Goal: Task Accomplishment & Management: Manage account settings

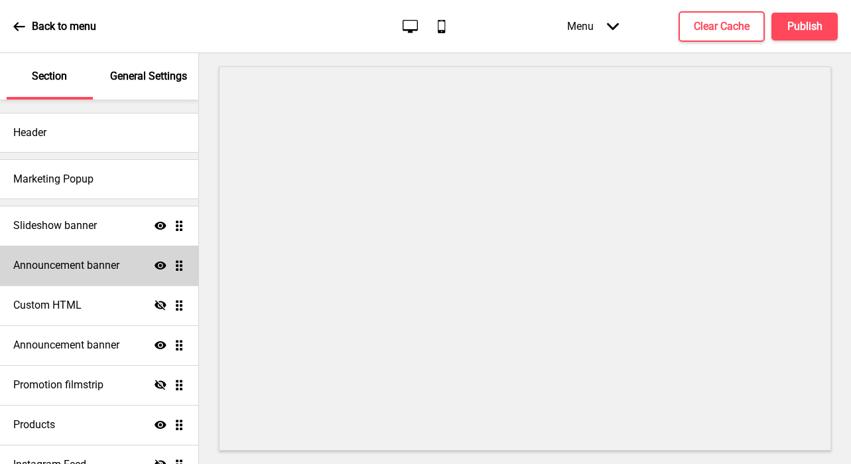
click at [117, 273] on div "Announcement banner Show Drag" at bounding box center [99, 266] width 198 height 40
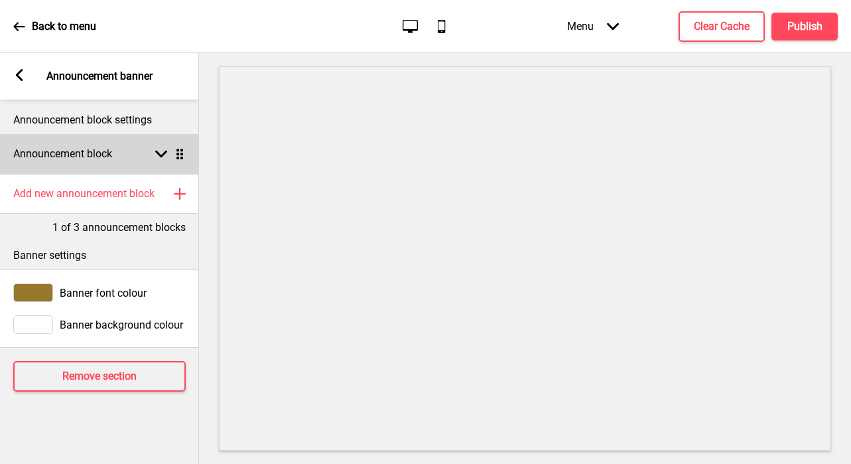
click at [163, 153] on icon at bounding box center [161, 154] width 12 height 7
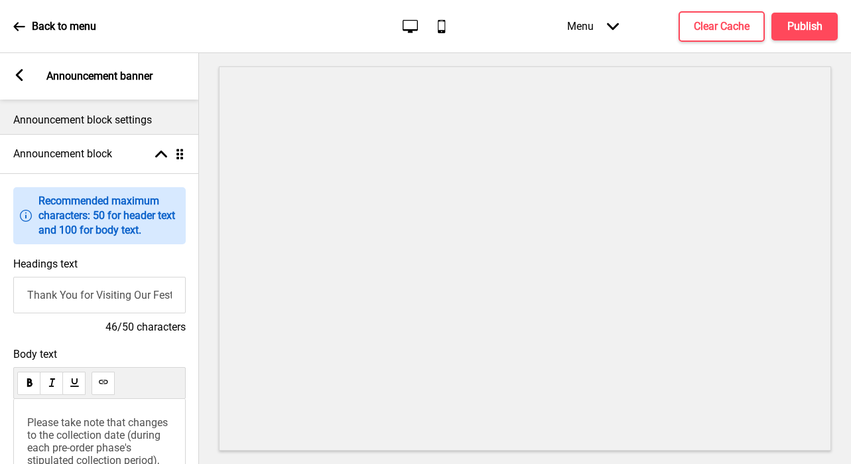
click at [128, 296] on input "Thank You for Visiting Our Festive Online Shop" at bounding box center [99, 295] width 173 height 36
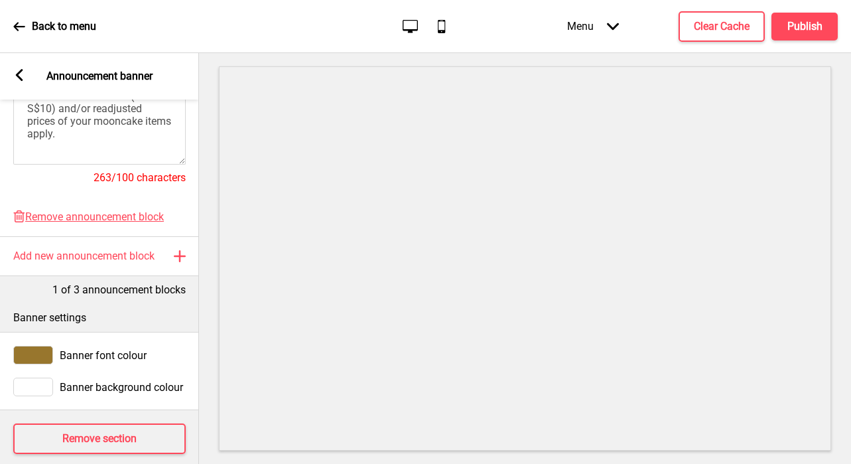
scroll to position [393, 0]
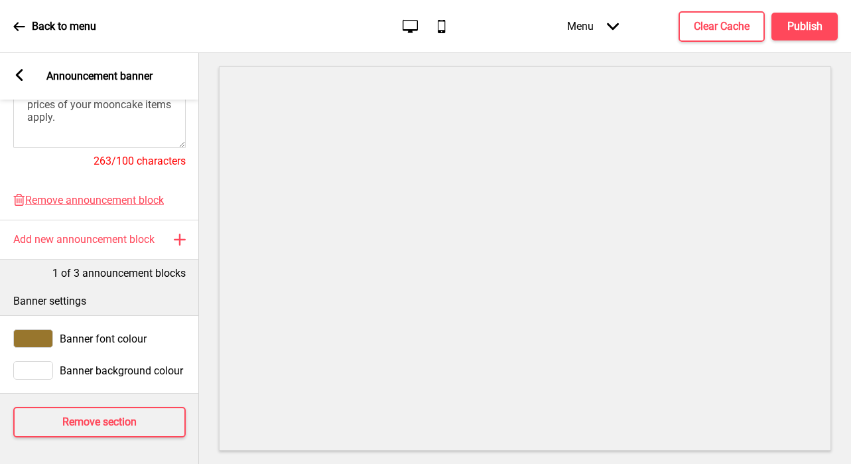
click at [21, 21] on icon at bounding box center [19, 27] width 12 height 12
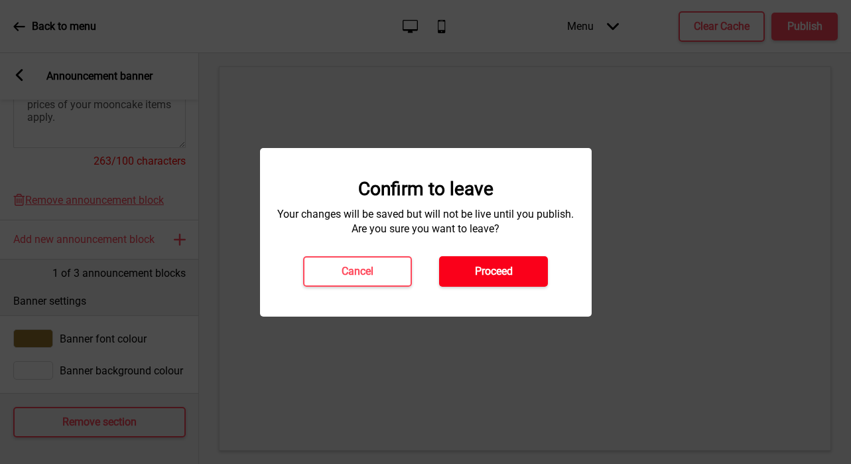
click at [498, 275] on h4 "Proceed" at bounding box center [494, 271] width 38 height 15
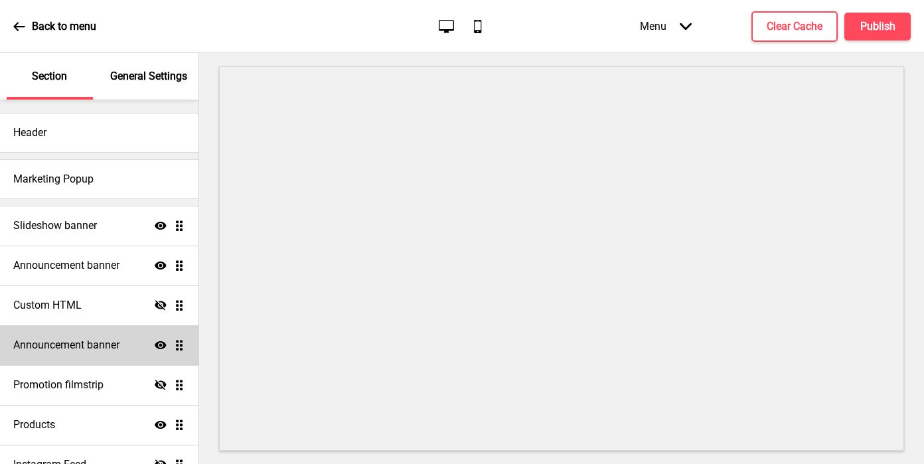
click at [115, 347] on h4 "Announcement banner" at bounding box center [66, 345] width 106 height 15
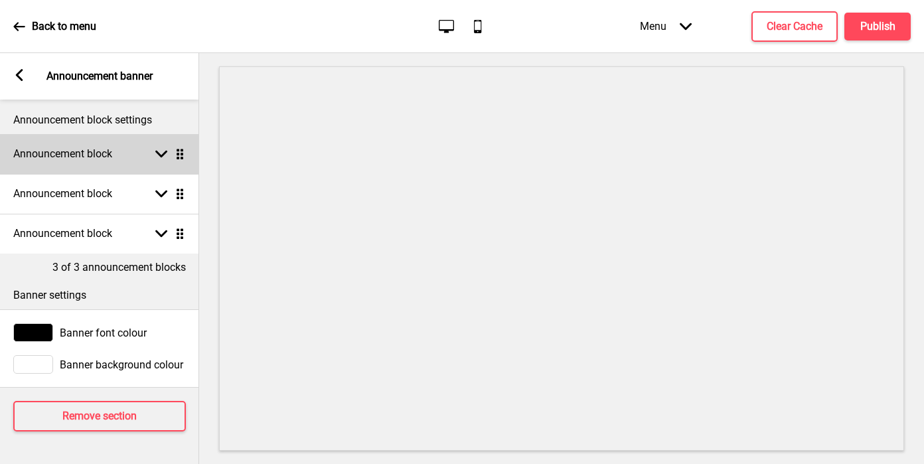
click at [151, 155] on div "Arrow down Drag" at bounding box center [167, 154] width 37 height 12
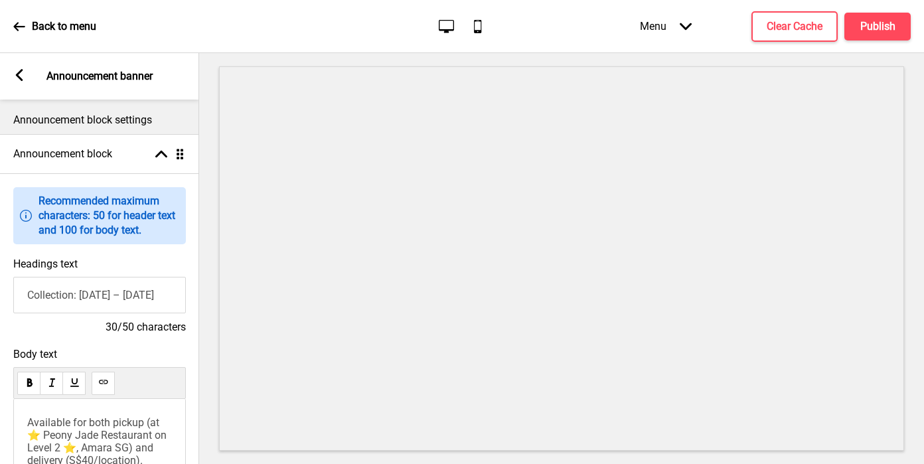
click at [126, 291] on input "Collection: [DATE] – [DATE]" at bounding box center [99, 295] width 173 height 36
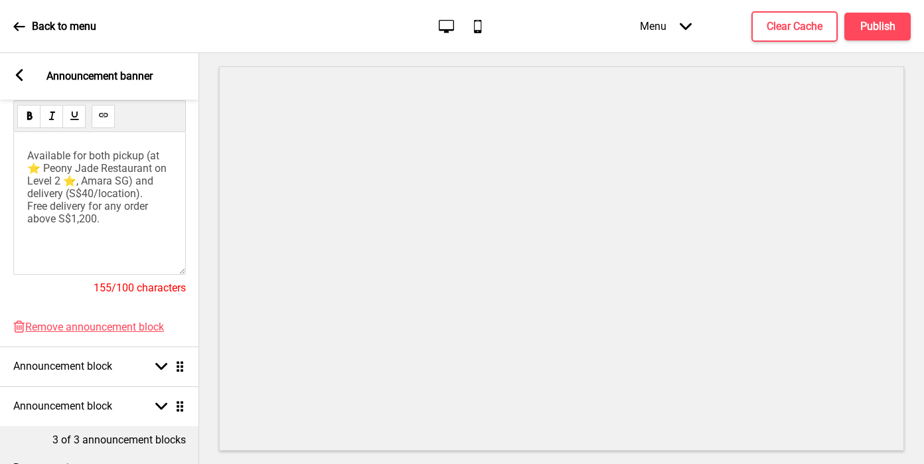
scroll to position [301, 0]
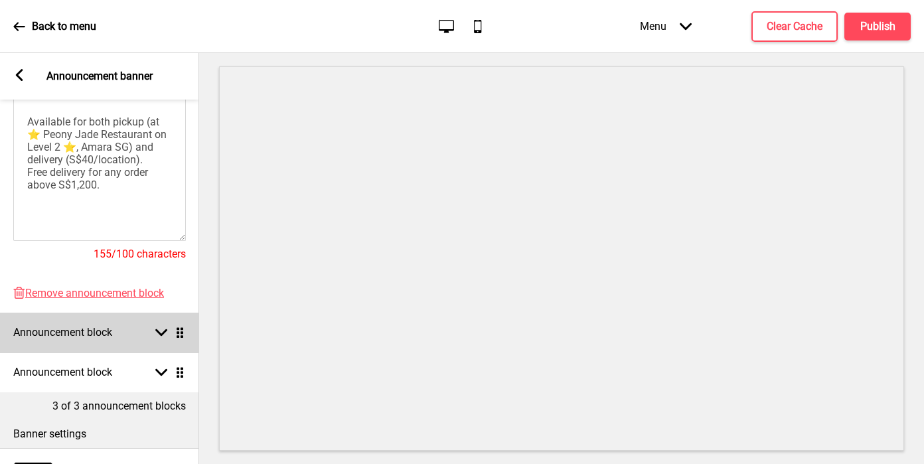
type input "Collection: [DATE] – [DATE]"
click at [163, 337] on rect at bounding box center [161, 332] width 12 height 12
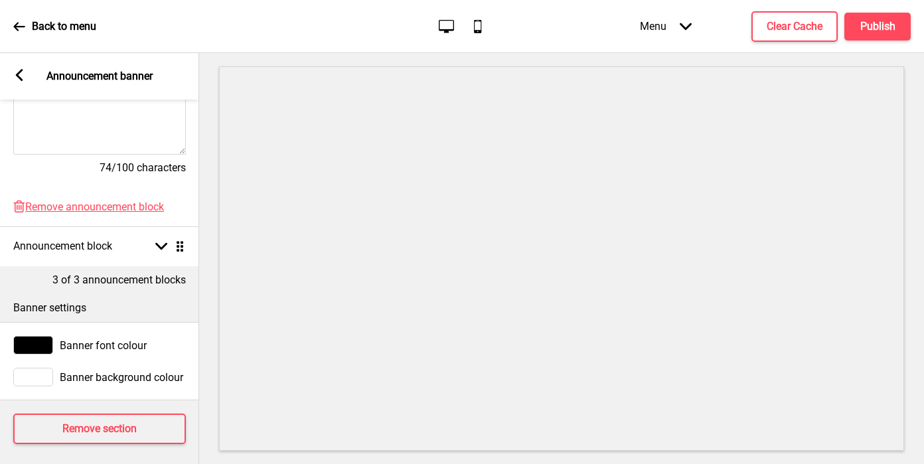
scroll to position [433, 0]
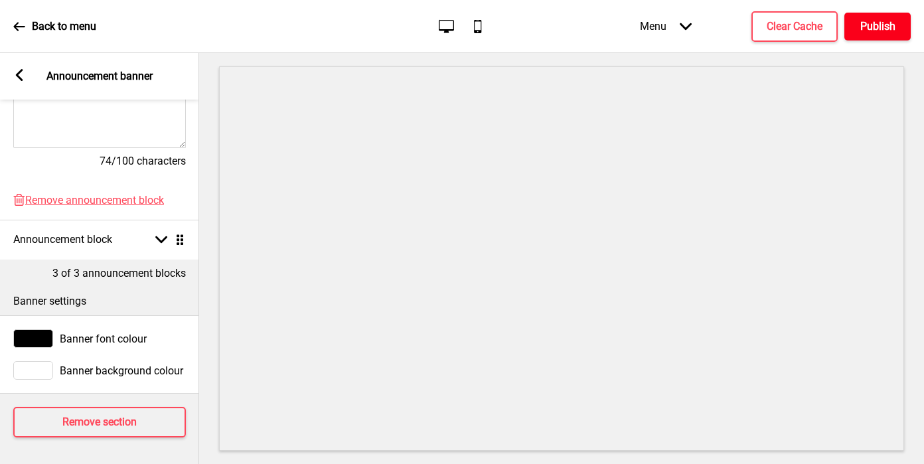
click at [883, 28] on h4 "Publish" at bounding box center [877, 26] width 35 height 15
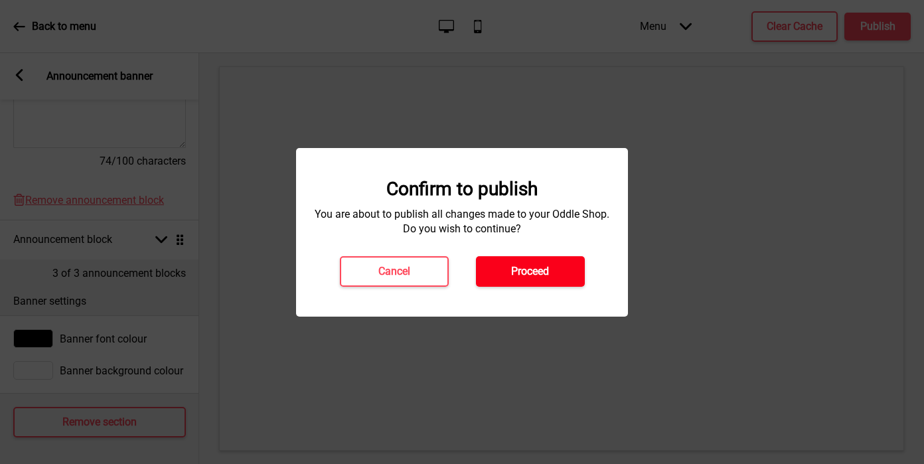
click at [555, 272] on button "Proceed" at bounding box center [530, 271] width 109 height 31
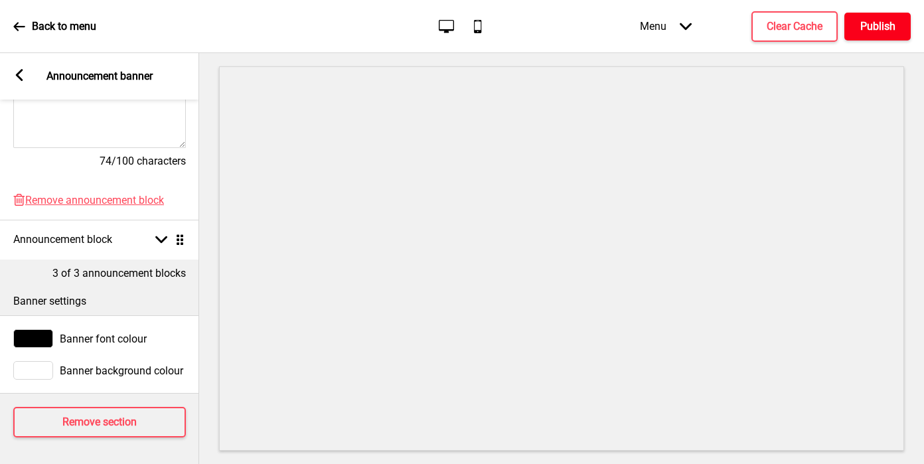
click at [870, 28] on h4 "Publish" at bounding box center [877, 26] width 35 height 15
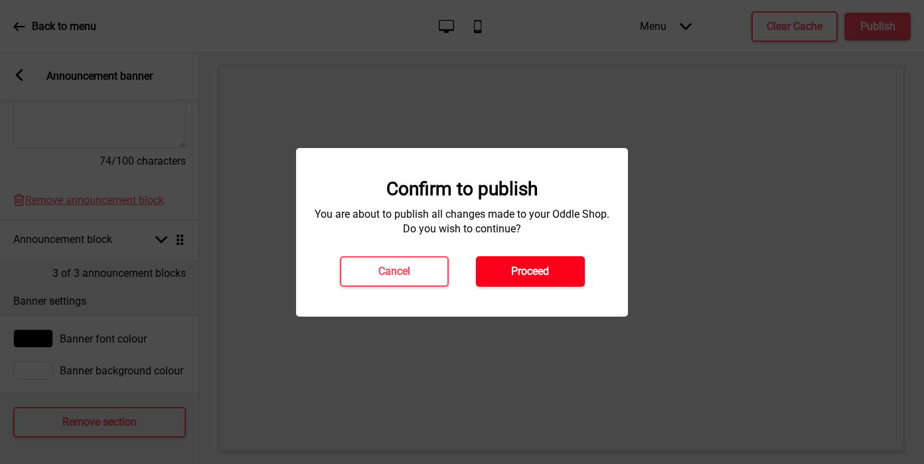
click at [562, 267] on button "Proceed" at bounding box center [530, 271] width 109 height 31
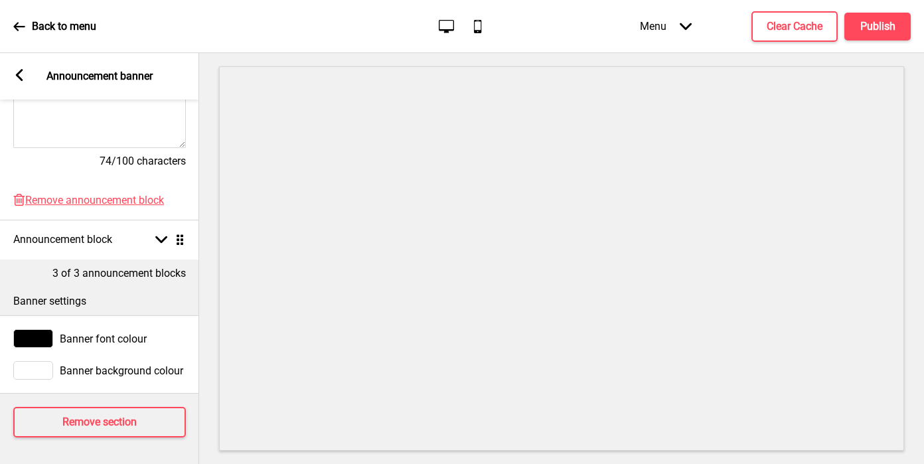
click at [16, 76] on icon at bounding box center [19, 75] width 7 height 12
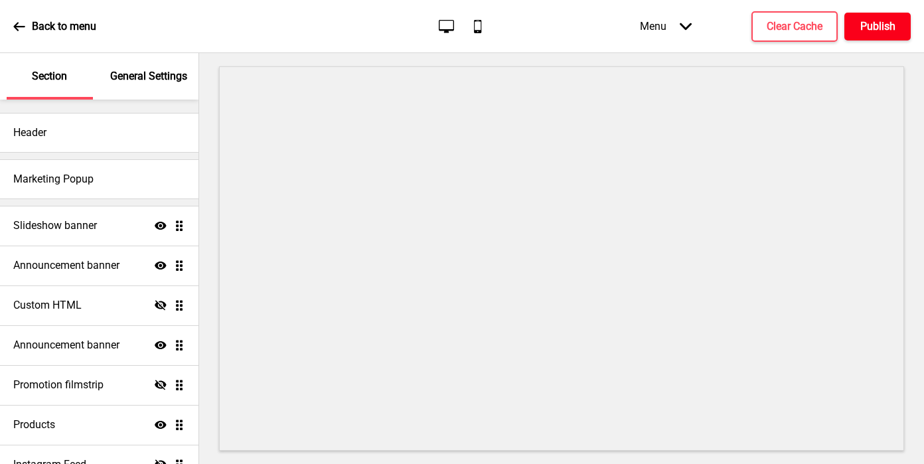
click at [887, 27] on h4 "Publish" at bounding box center [877, 26] width 35 height 15
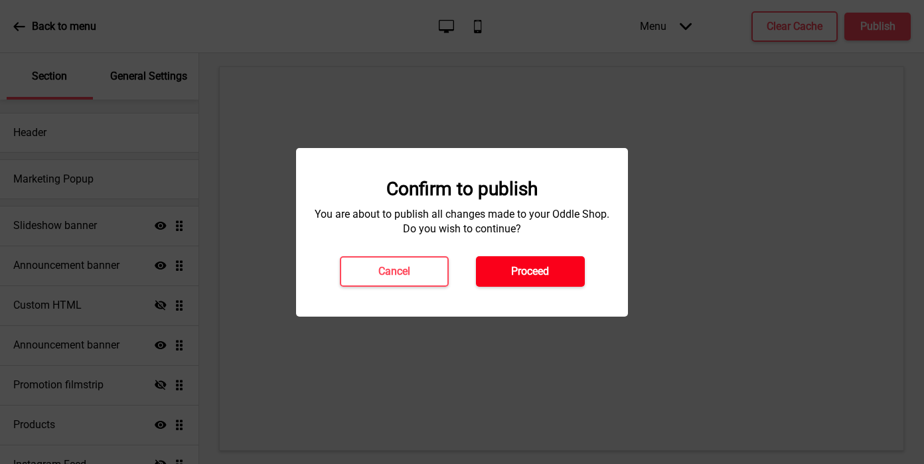
click at [562, 268] on button "Proceed" at bounding box center [530, 271] width 109 height 31
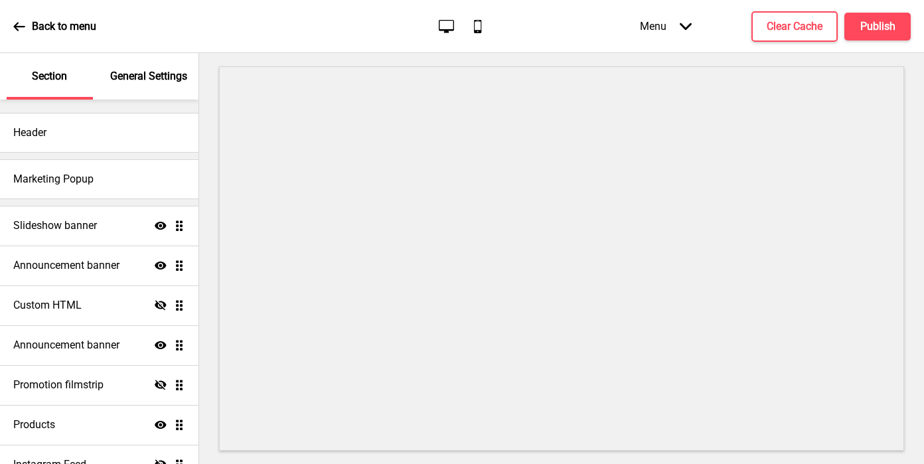
click at [531, 27] on div "Back to menu Desktop Mobile Menu Arrow down Product Page Store Information Chec…" at bounding box center [462, 26] width 924 height 53
click at [775, 29] on h4 "Clear Cache" at bounding box center [794, 26] width 56 height 15
click at [906, 182] on div at bounding box center [561, 258] width 725 height 411
